Goal: Transaction & Acquisition: Purchase product/service

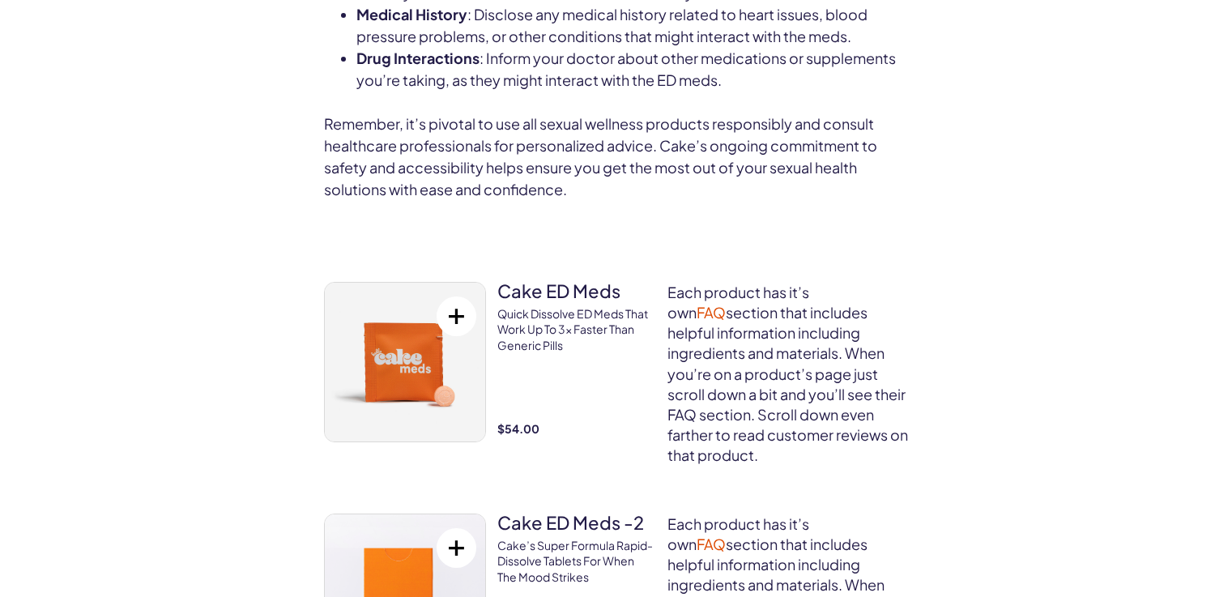
scroll to position [5015, 0]
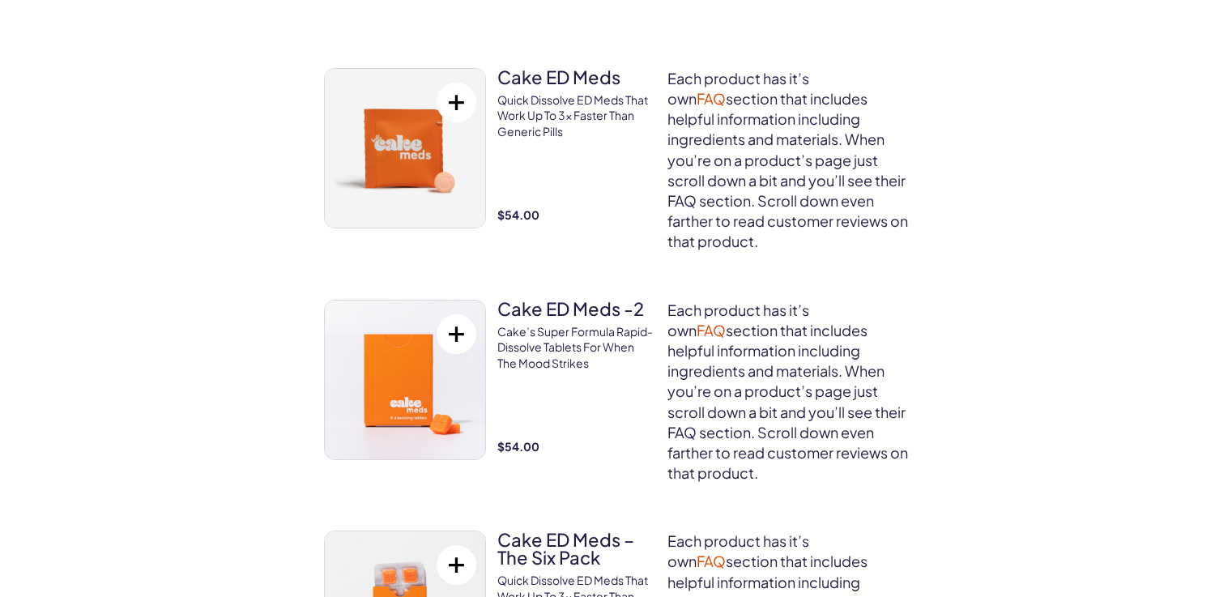
click at [599, 531] on div "Cake ED Meds – The Six Pack Quick dissolve ED Meds that work up to 3x faster th…" at bounding box center [575, 601] width 157 height 141
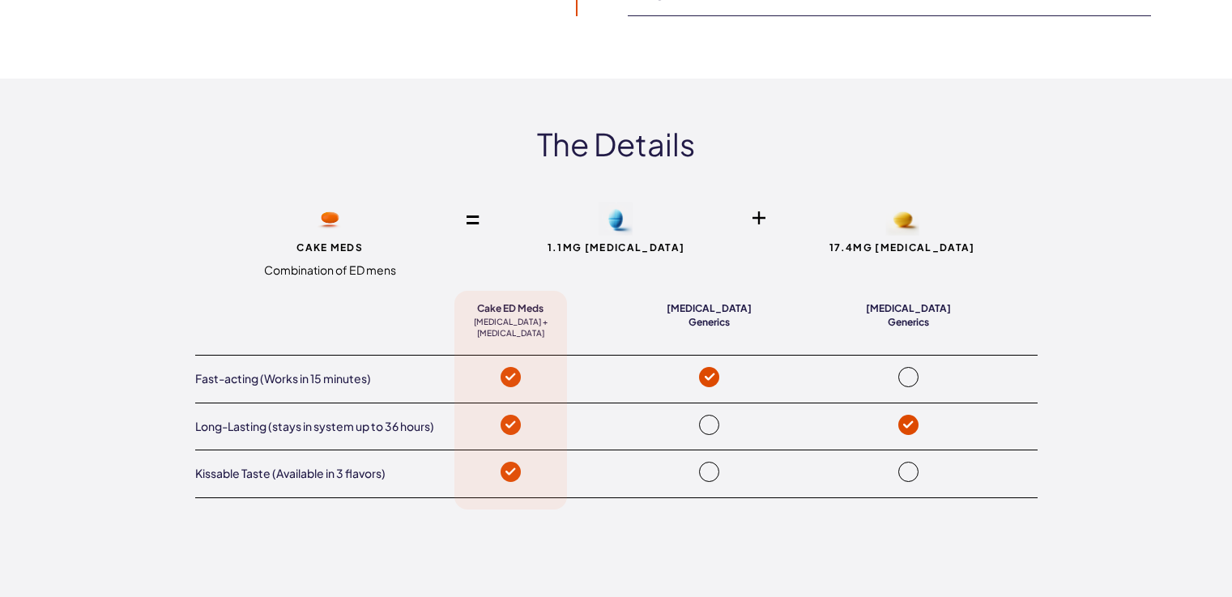
scroll to position [3467, 0]
